Goal: Find specific page/section: Find specific page/section

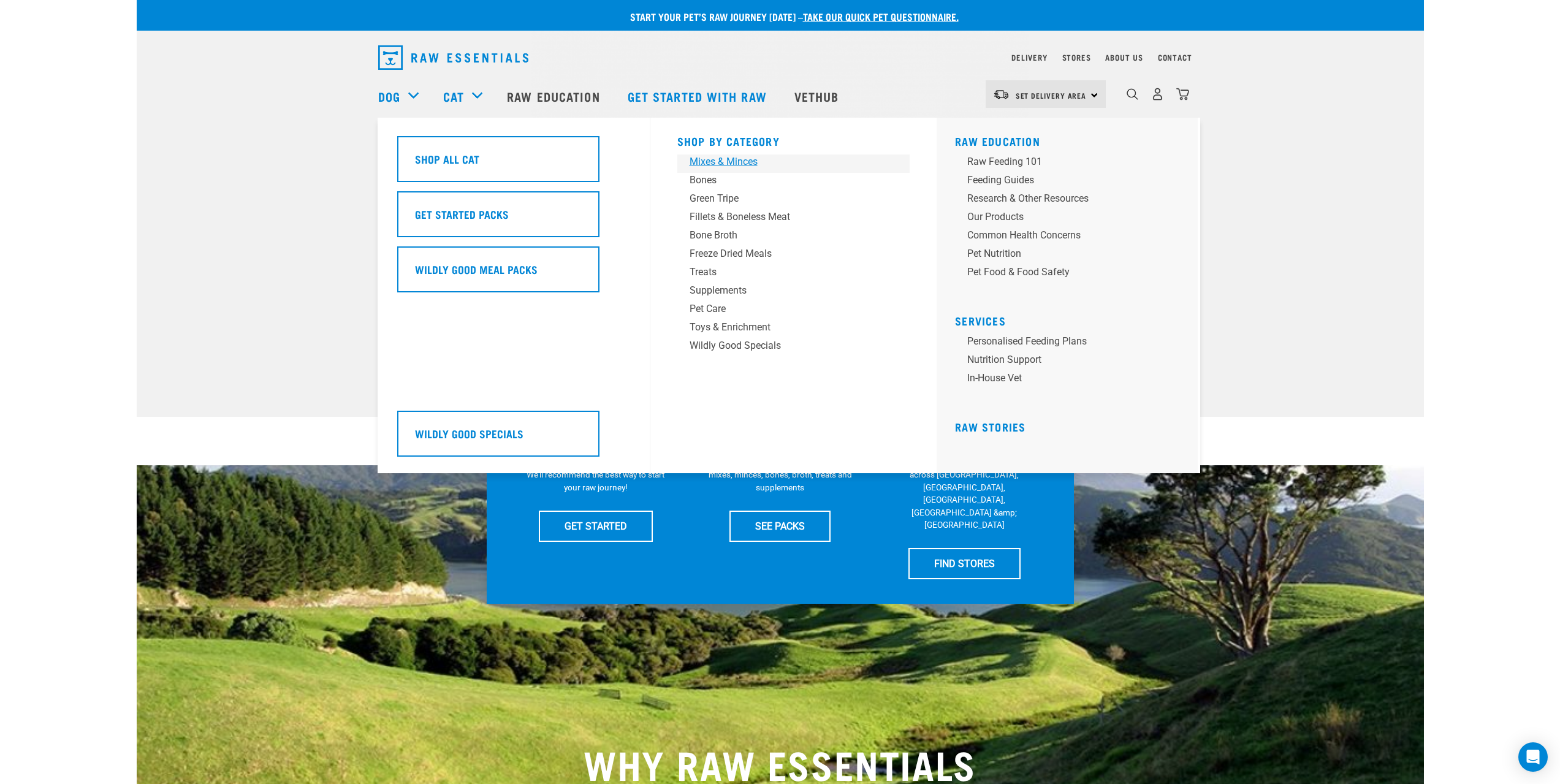
click at [739, 162] on div "Mixes & Minces" at bounding box center [786, 162] width 192 height 15
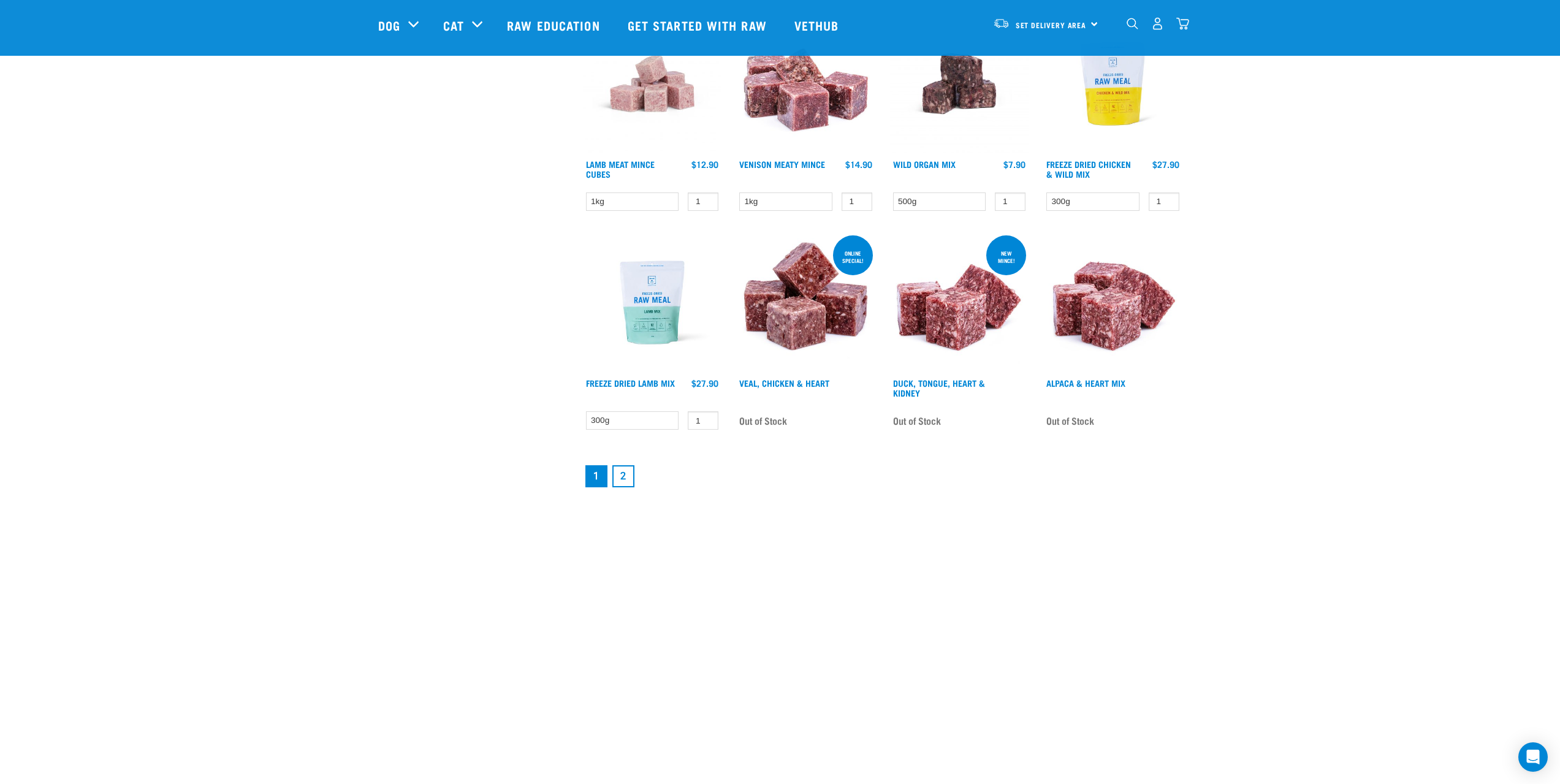
scroll to position [1532, 0]
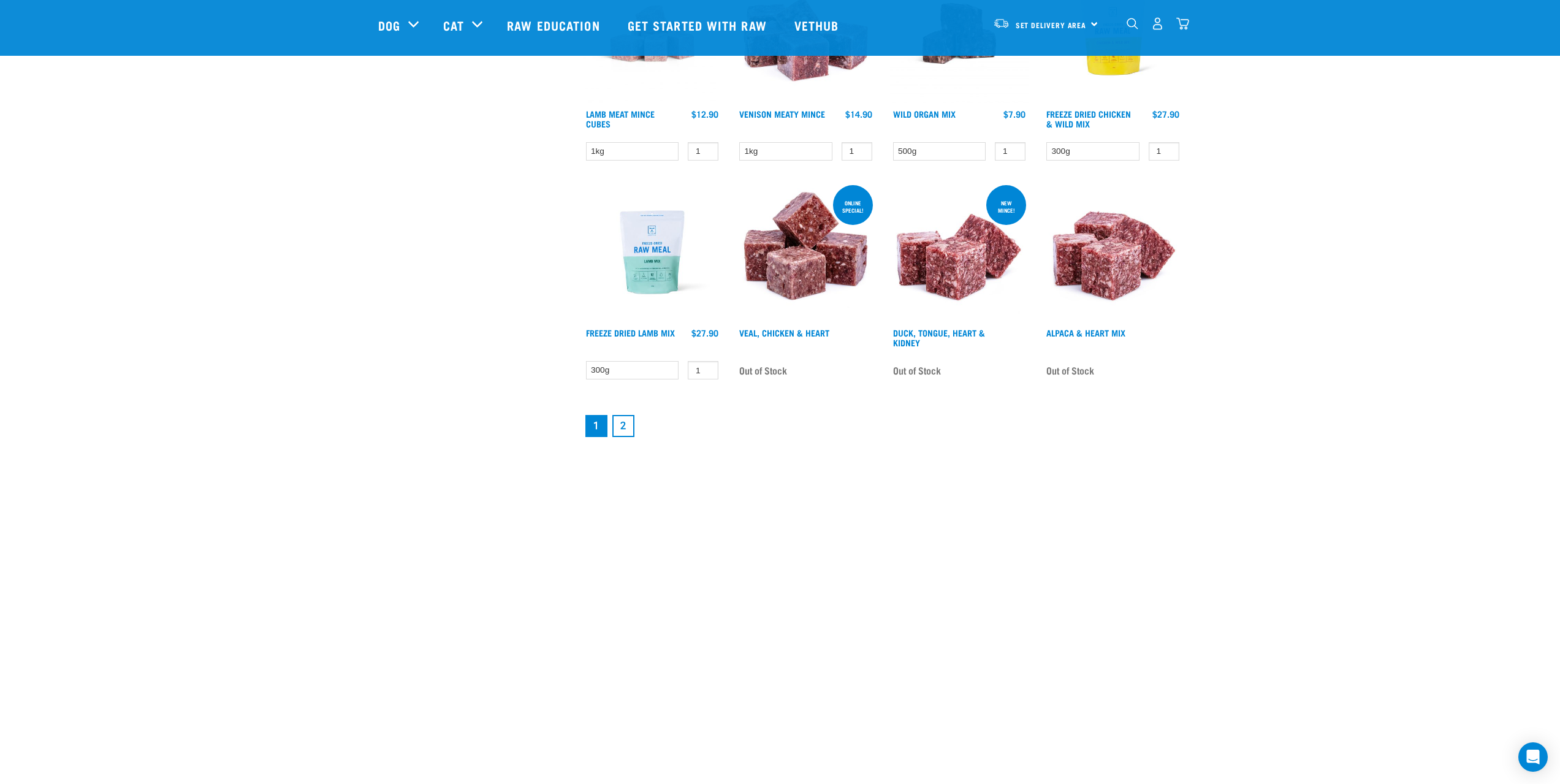
click at [629, 431] on link "2" at bounding box center [623, 425] width 22 height 22
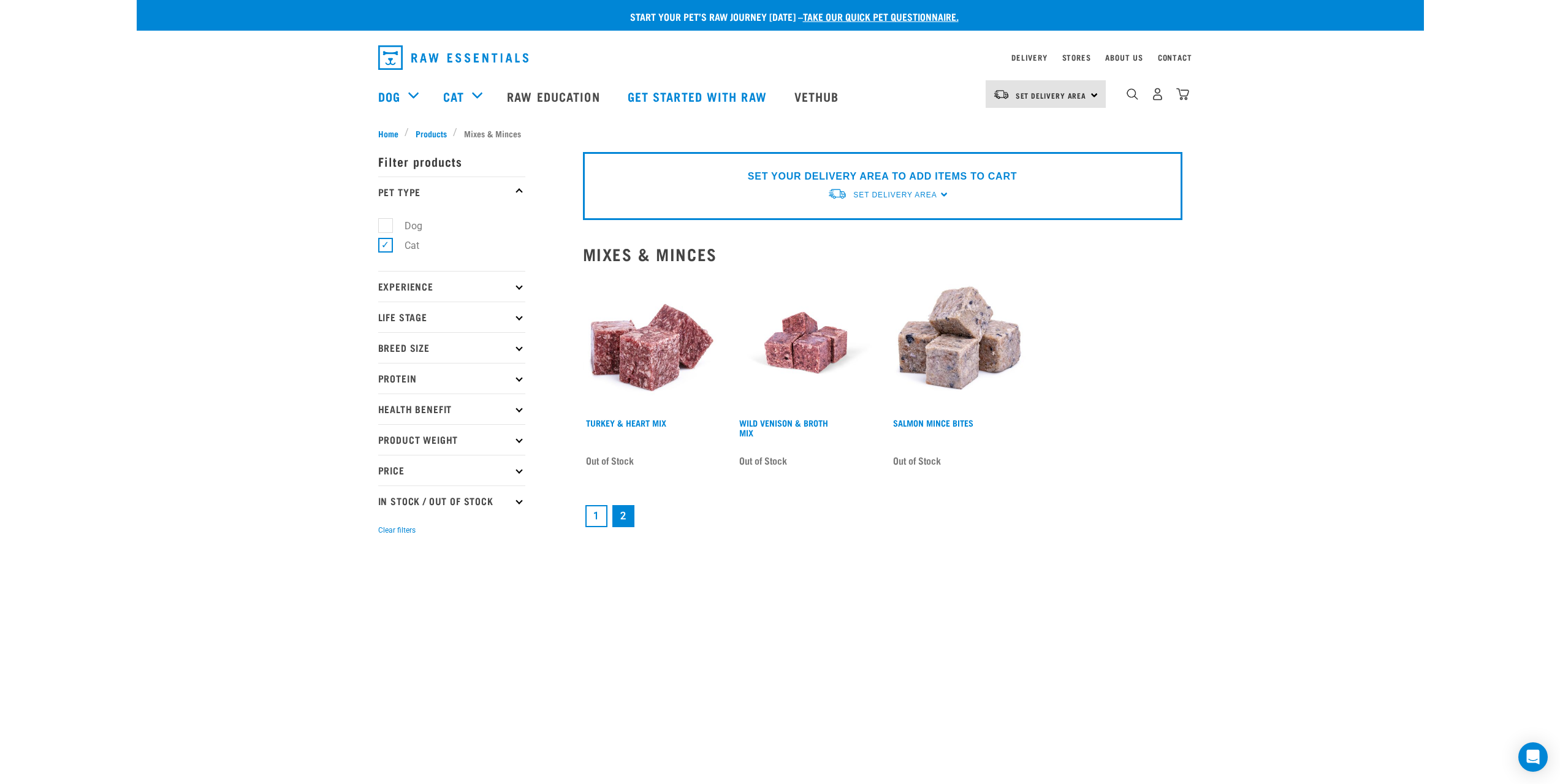
click at [599, 512] on link "1" at bounding box center [596, 515] width 22 height 22
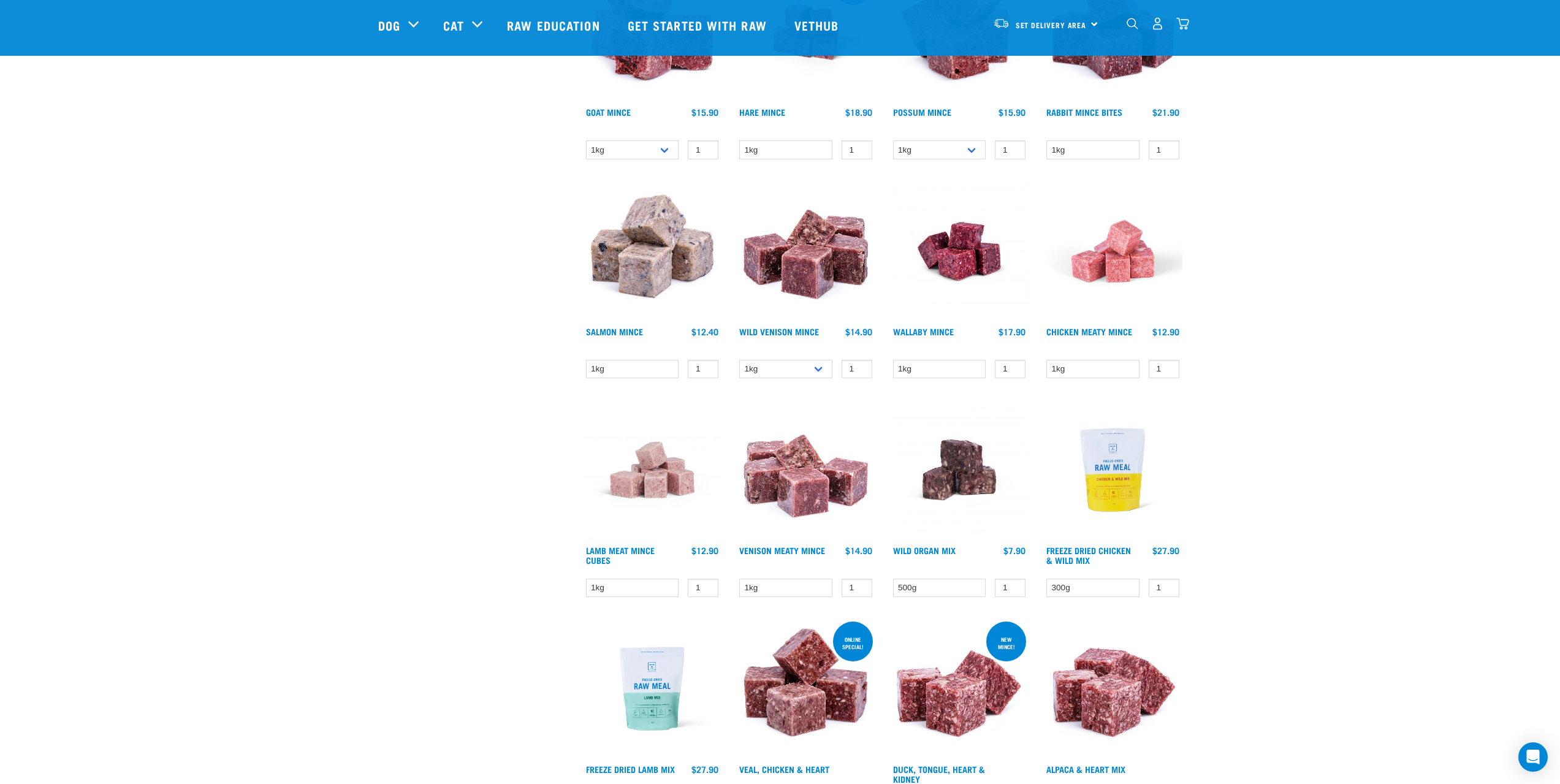
scroll to position [1226, 0]
